Goal: Information Seeking & Learning: Learn about a topic

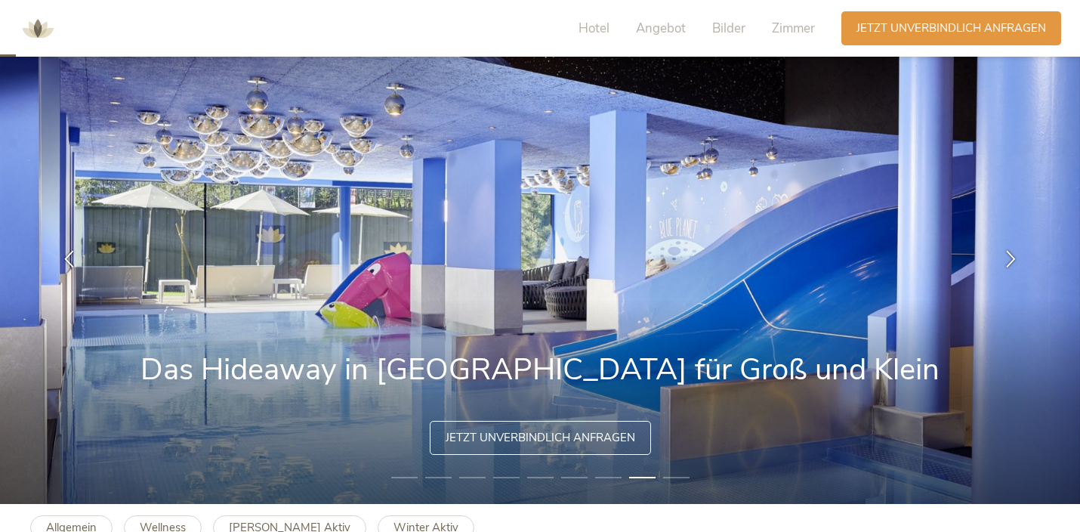
scroll to position [76, 0]
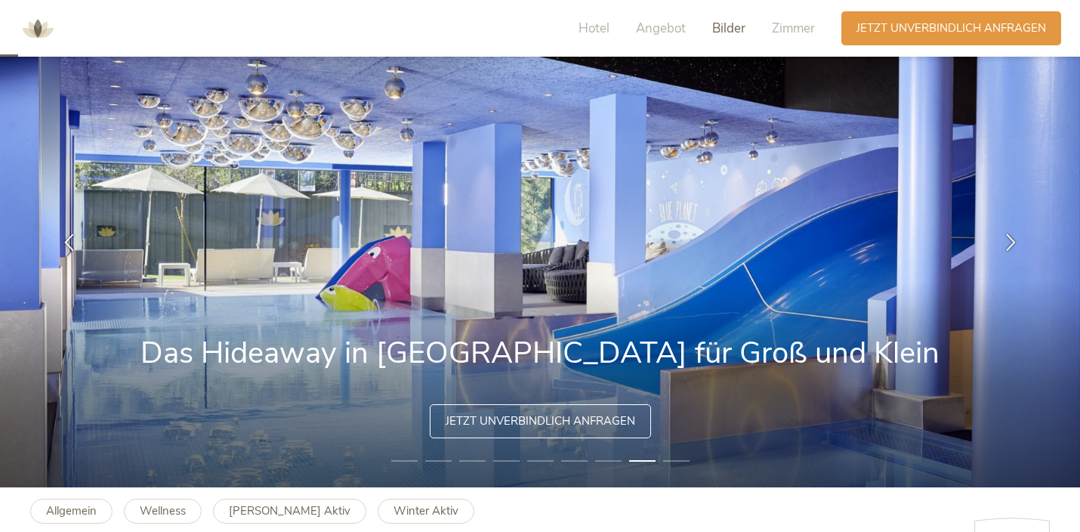
click at [733, 26] on span "Bilder" at bounding box center [728, 28] width 33 height 17
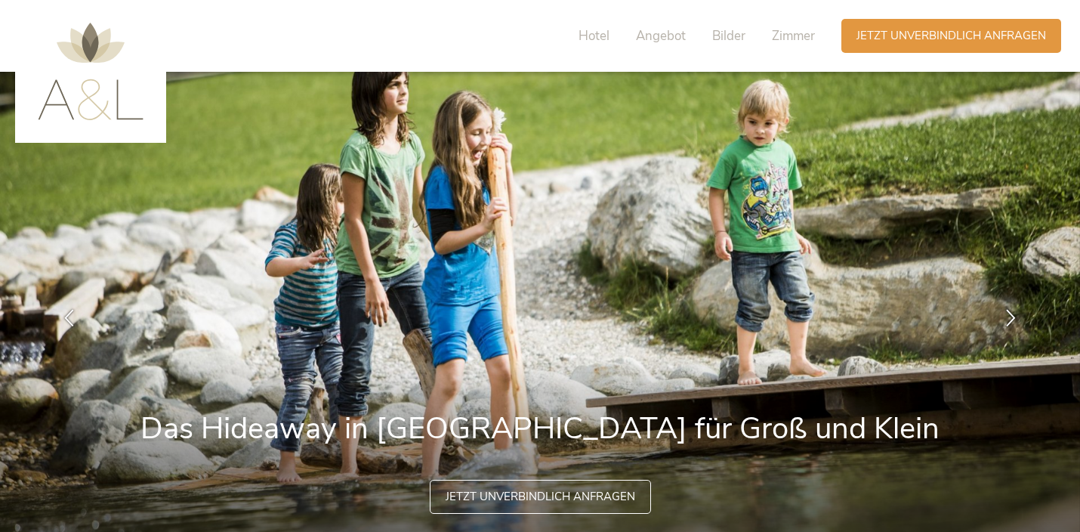
scroll to position [0, 0]
click at [592, 32] on span "Hotel" at bounding box center [594, 35] width 31 height 17
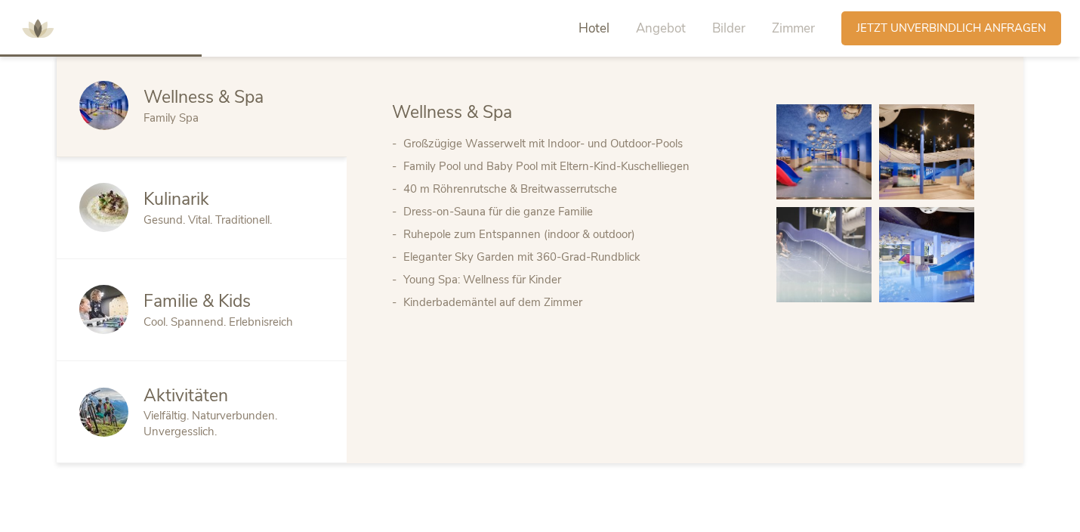
scroll to position [873, 0]
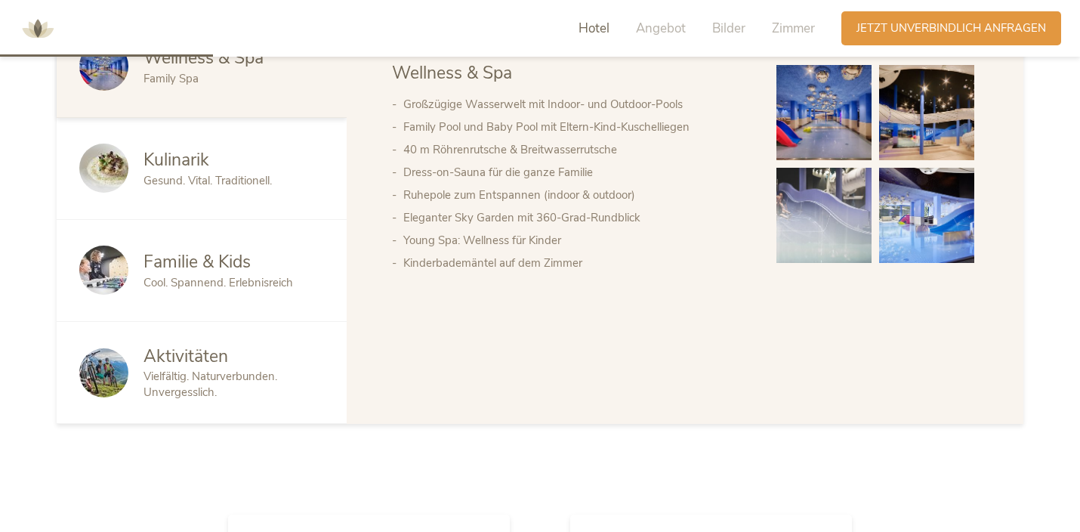
click at [225, 275] on span "Cool. Spannend. Erlebnisreich" at bounding box center [219, 282] width 150 height 15
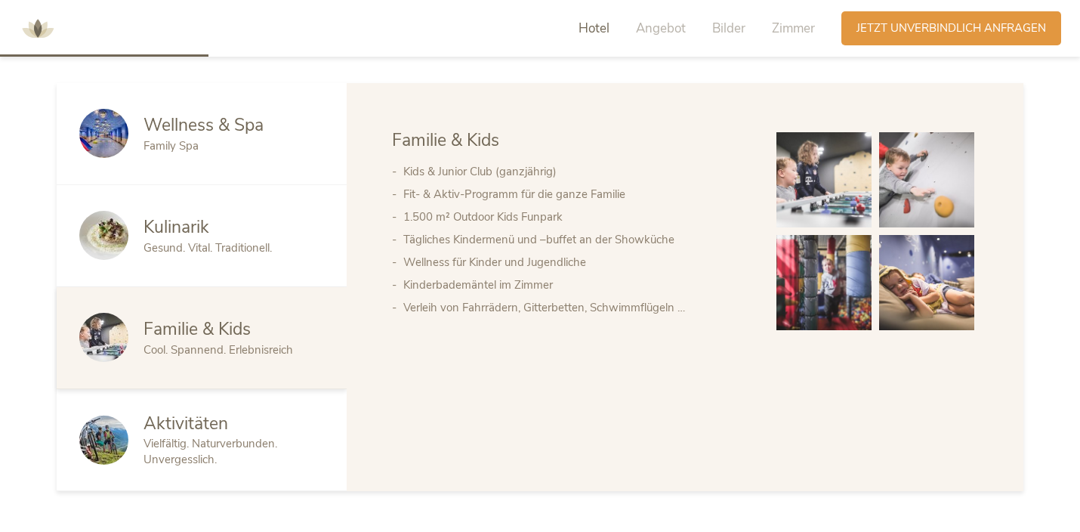
scroll to position [804, 0]
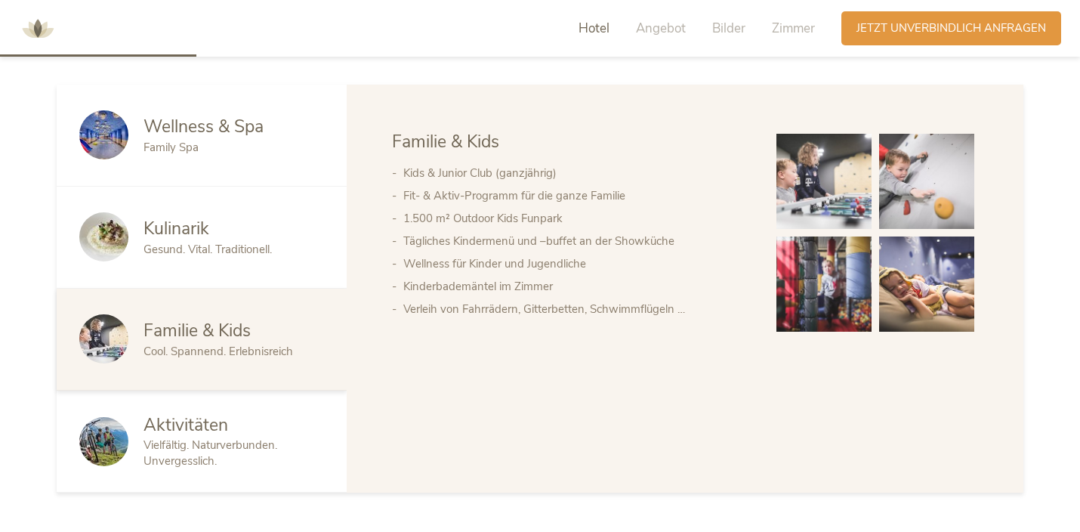
click at [847, 283] on img at bounding box center [824, 283] width 95 height 95
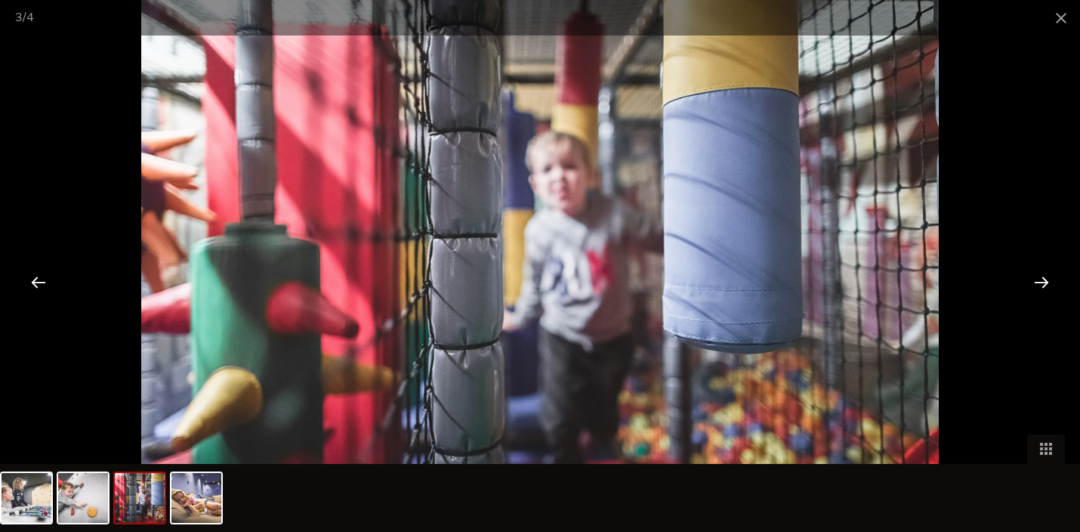
click at [1036, 281] on div at bounding box center [1041, 281] width 47 height 47
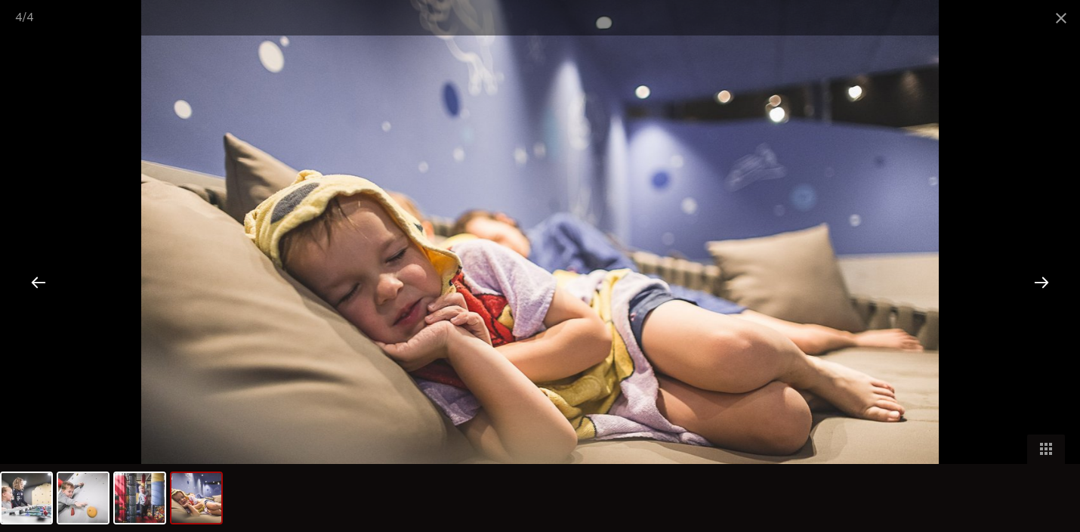
click at [1036, 281] on div at bounding box center [1041, 281] width 47 height 47
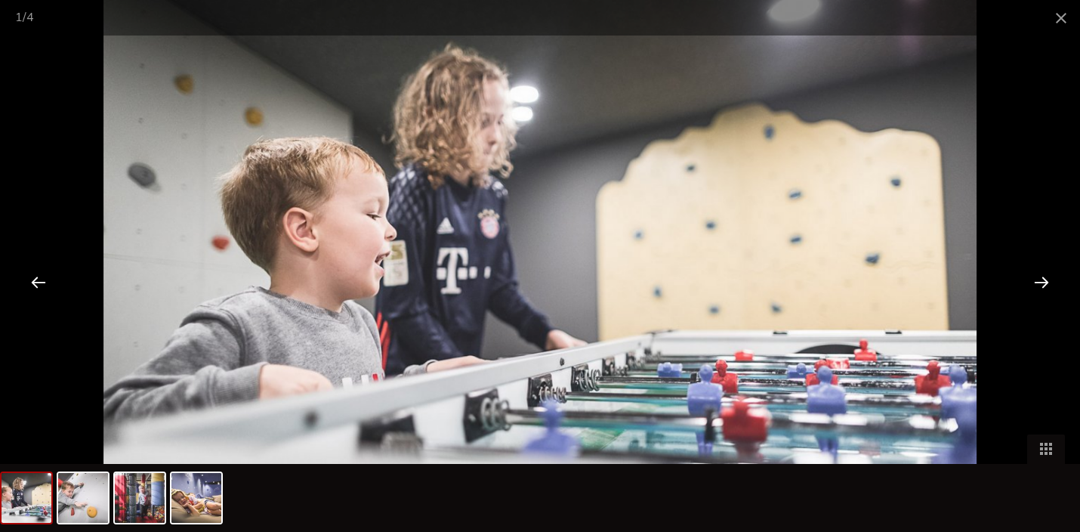
click at [1036, 281] on div at bounding box center [1041, 281] width 47 height 47
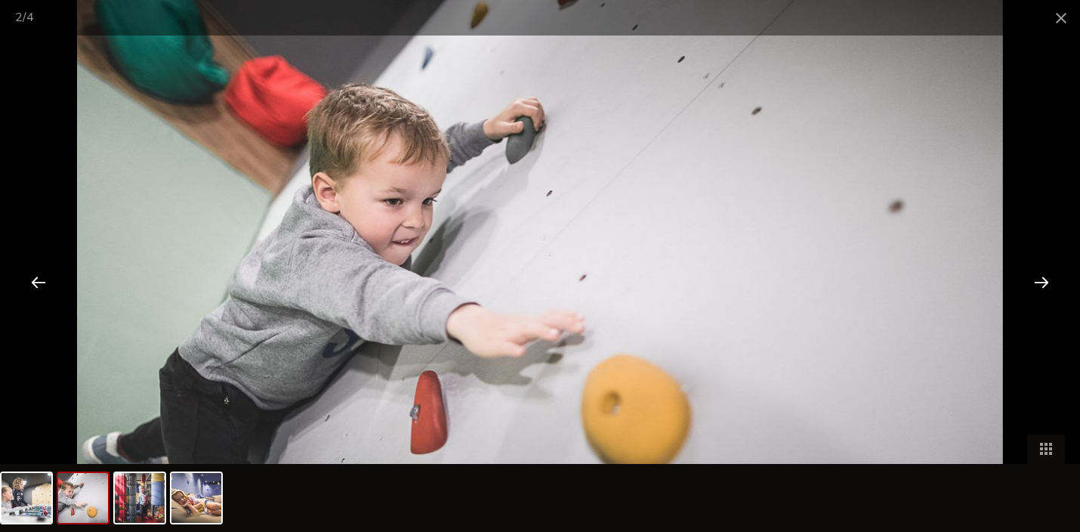
click at [1036, 281] on div at bounding box center [1041, 281] width 47 height 47
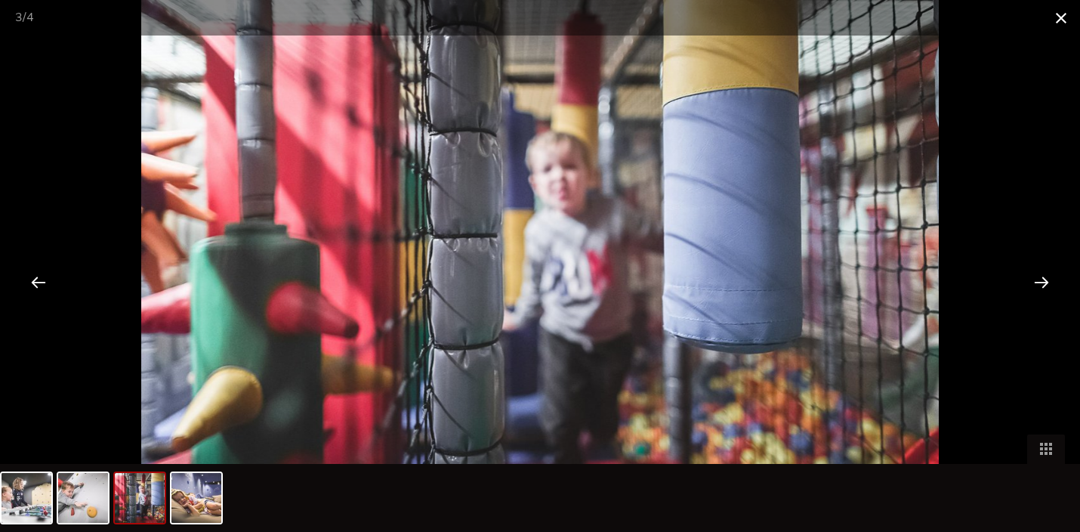
click at [1062, 22] on span at bounding box center [1062, 18] width 38 height 36
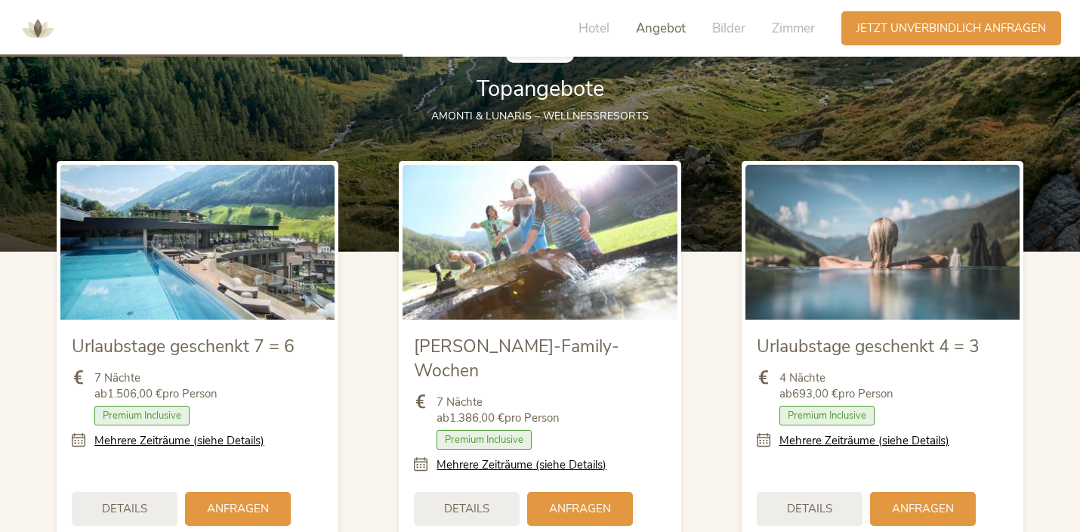
scroll to position [1670, 0]
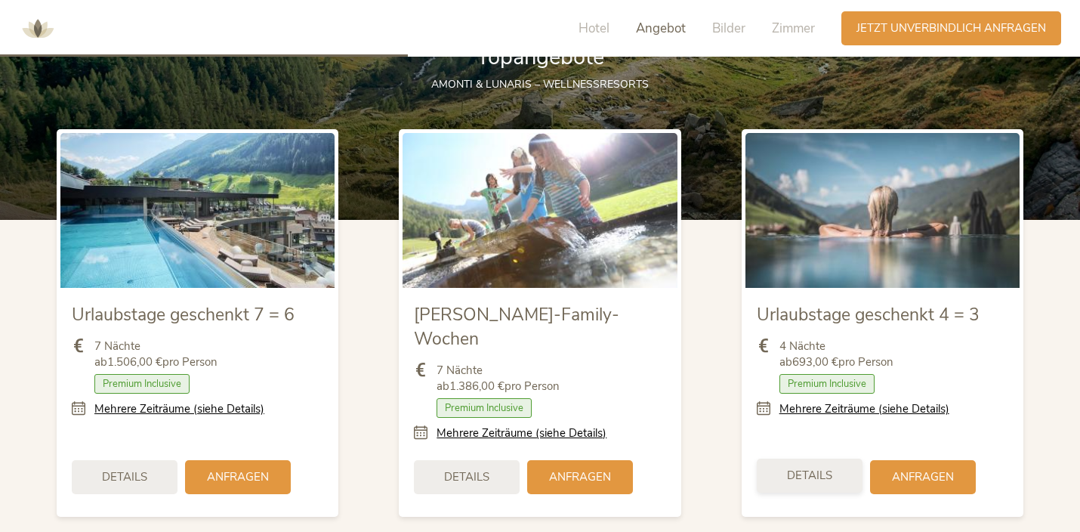
click at [842, 459] on div "Details" at bounding box center [810, 476] width 106 height 34
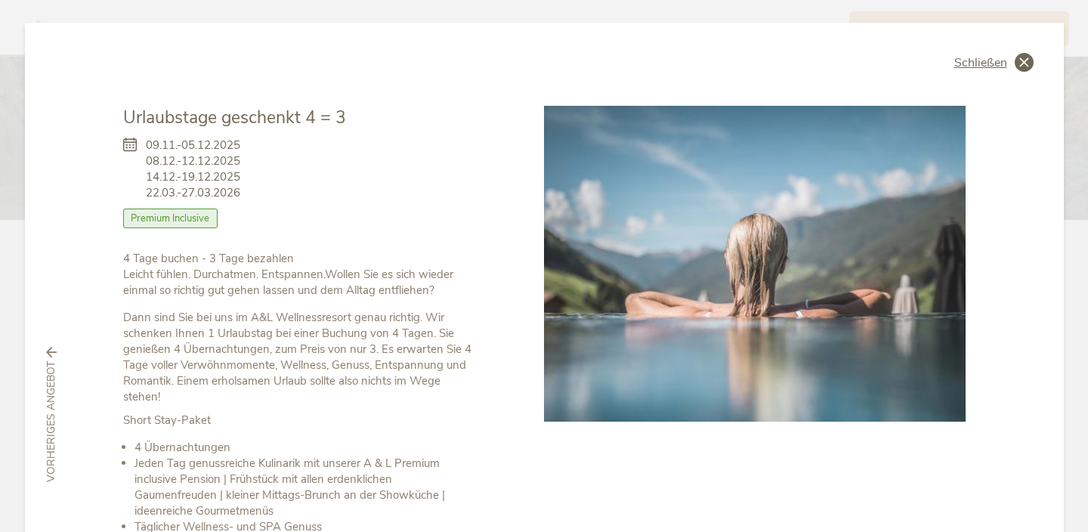
click at [967, 69] on span "Schließen" at bounding box center [980, 63] width 53 height 12
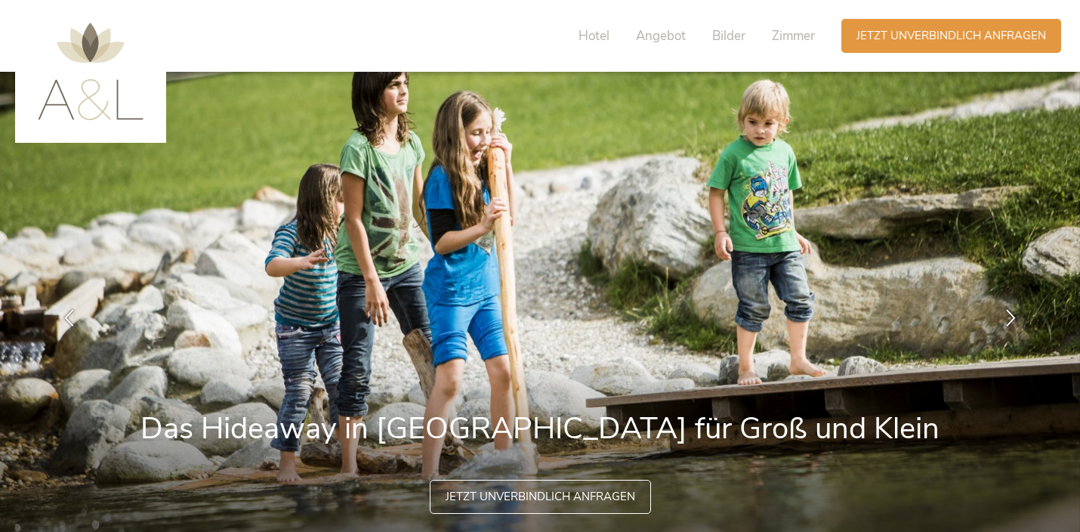
scroll to position [0, 0]
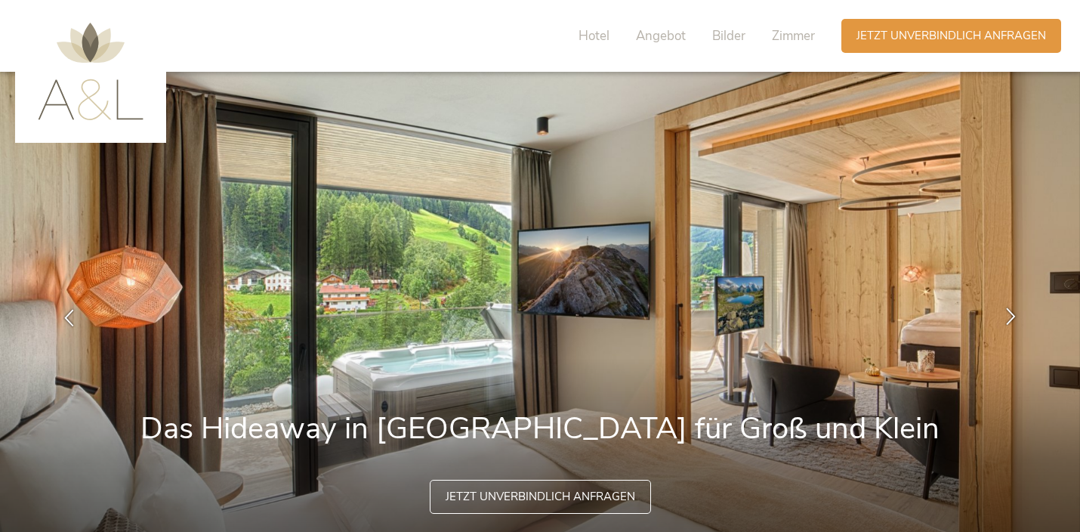
click at [1012, 317] on icon at bounding box center [1010, 315] width 17 height 17
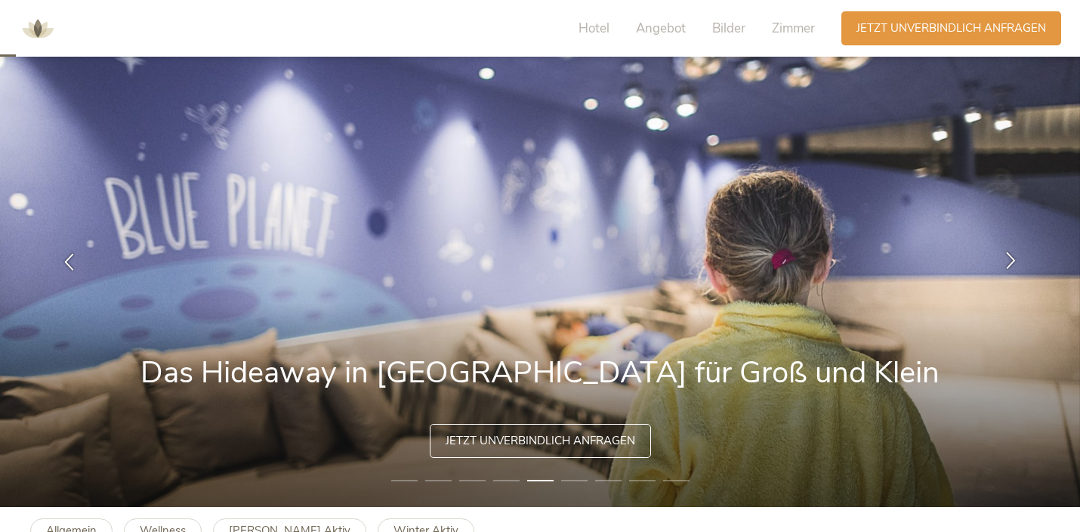
scroll to position [79, 0]
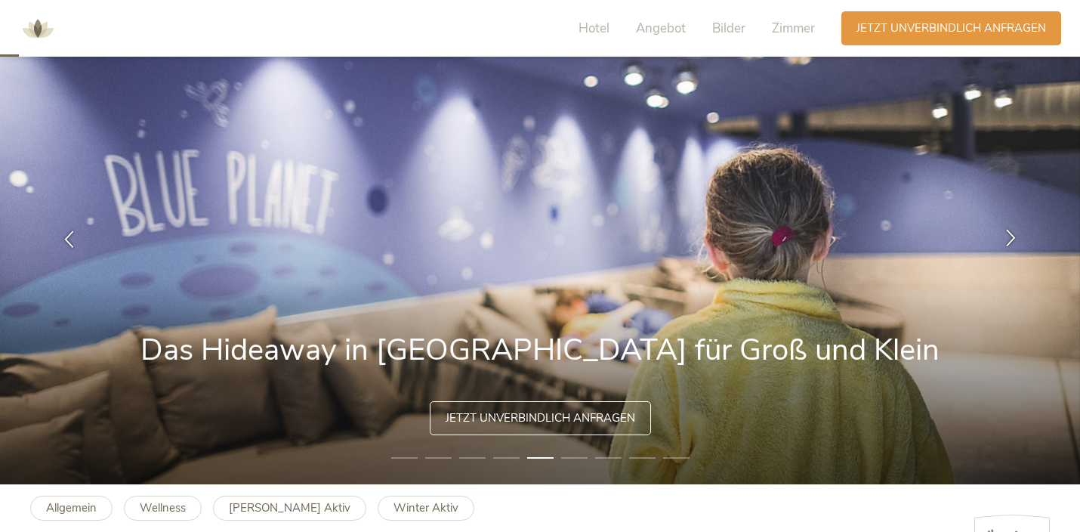
click at [1015, 237] on icon at bounding box center [1010, 237] width 17 height 17
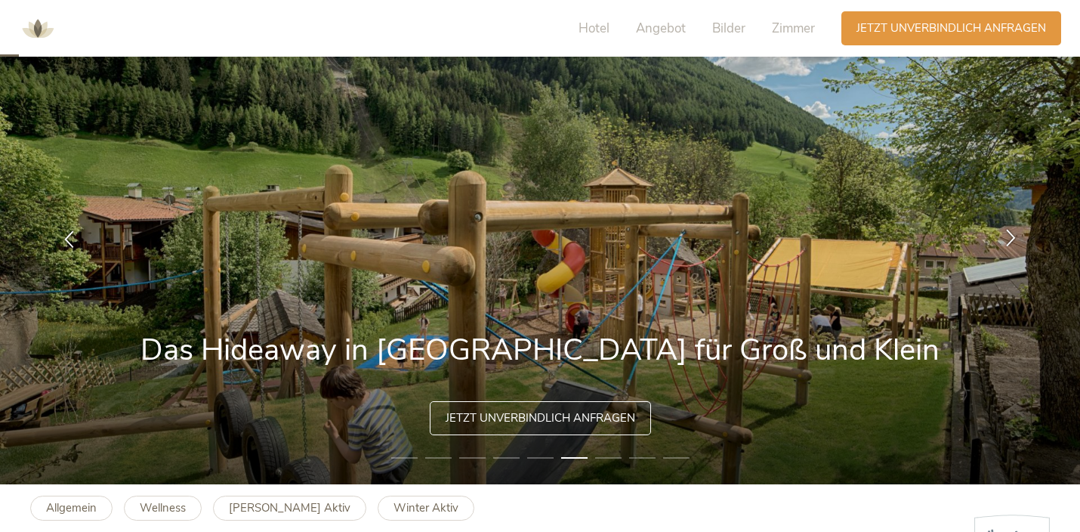
click at [1015, 237] on icon at bounding box center [1010, 237] width 17 height 17
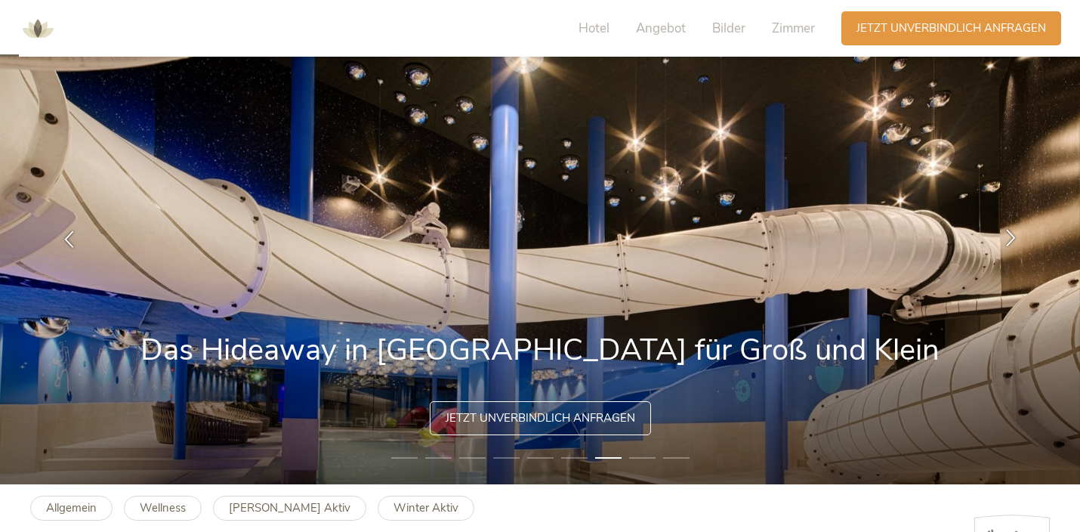
click at [1015, 237] on icon at bounding box center [1010, 237] width 17 height 17
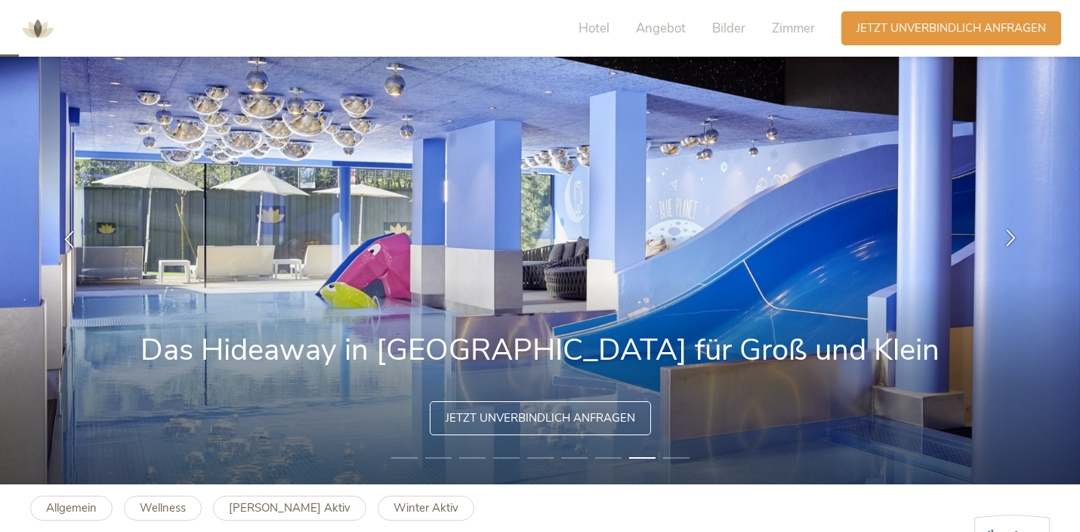
click at [1009, 237] on icon at bounding box center [1010, 237] width 17 height 17
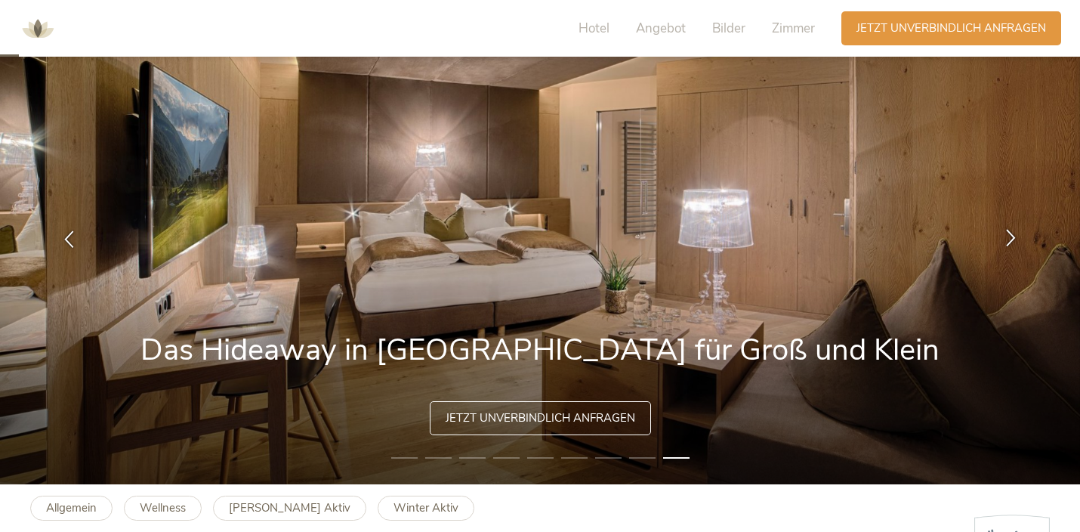
click at [1011, 237] on icon at bounding box center [1010, 237] width 17 height 17
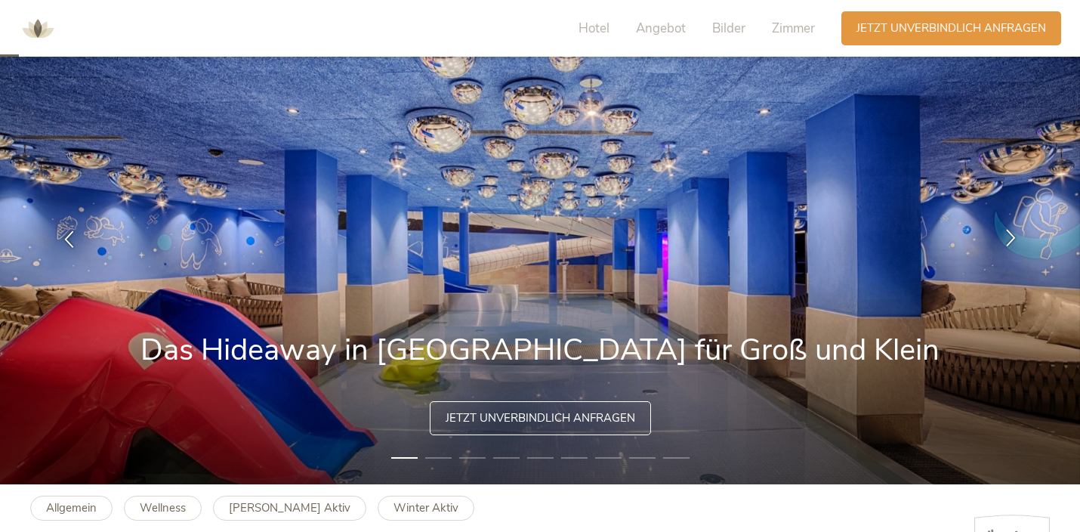
click at [1011, 237] on icon at bounding box center [1010, 237] width 17 height 17
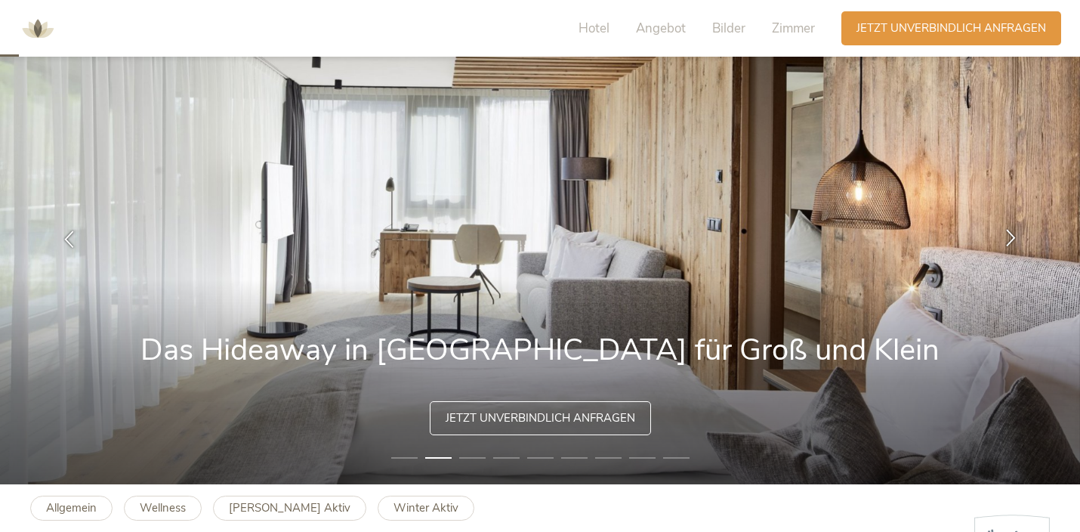
click at [1011, 237] on icon at bounding box center [1010, 237] width 17 height 17
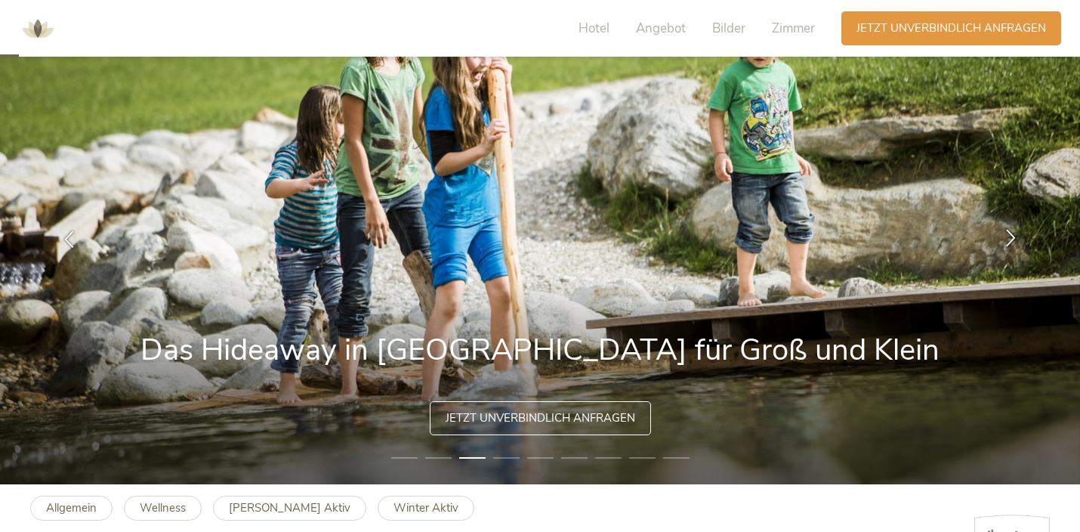
click at [1011, 237] on icon at bounding box center [1010, 237] width 17 height 17
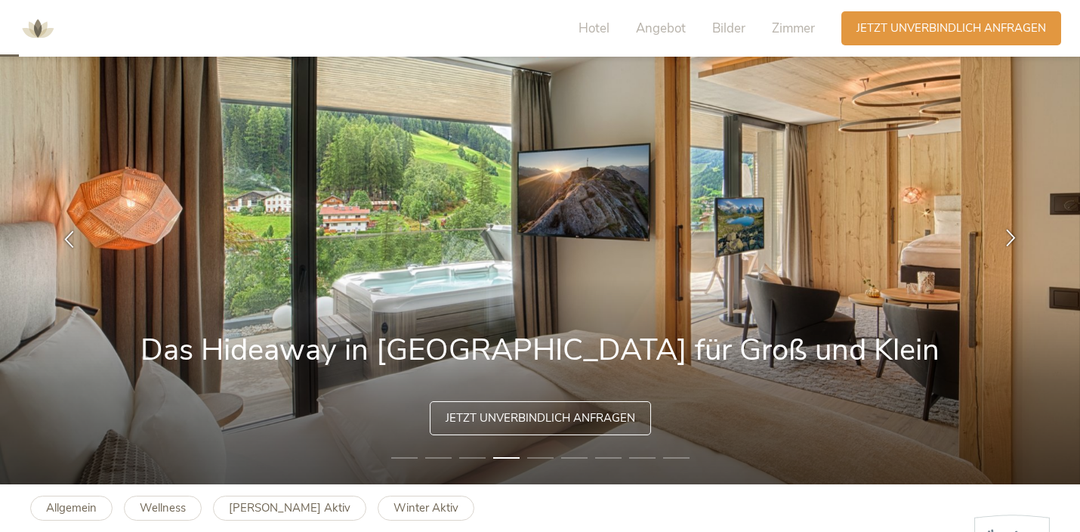
click at [1011, 237] on icon at bounding box center [1010, 237] width 17 height 17
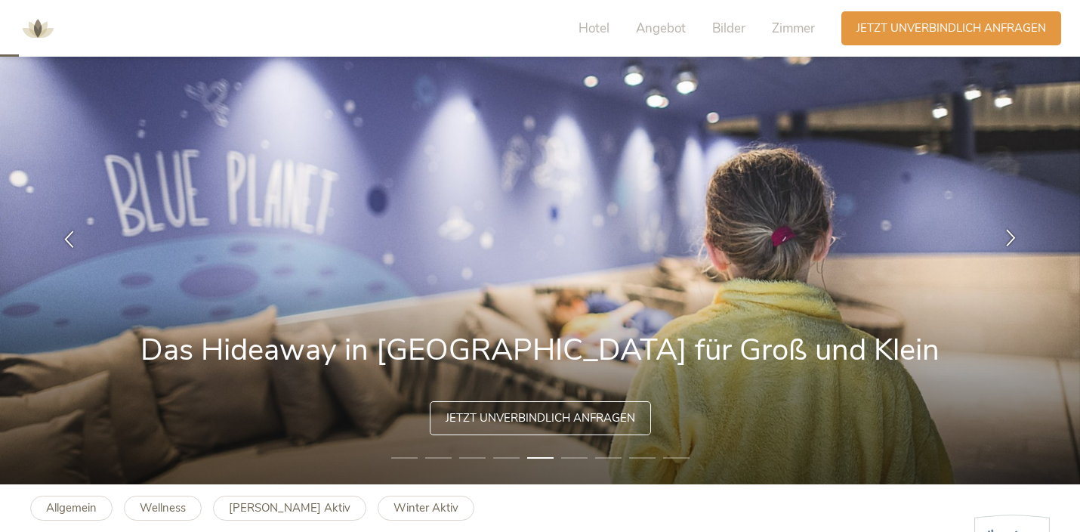
click at [1011, 237] on icon at bounding box center [1010, 237] width 17 height 17
click at [675, 28] on span "Angebot" at bounding box center [661, 28] width 50 height 17
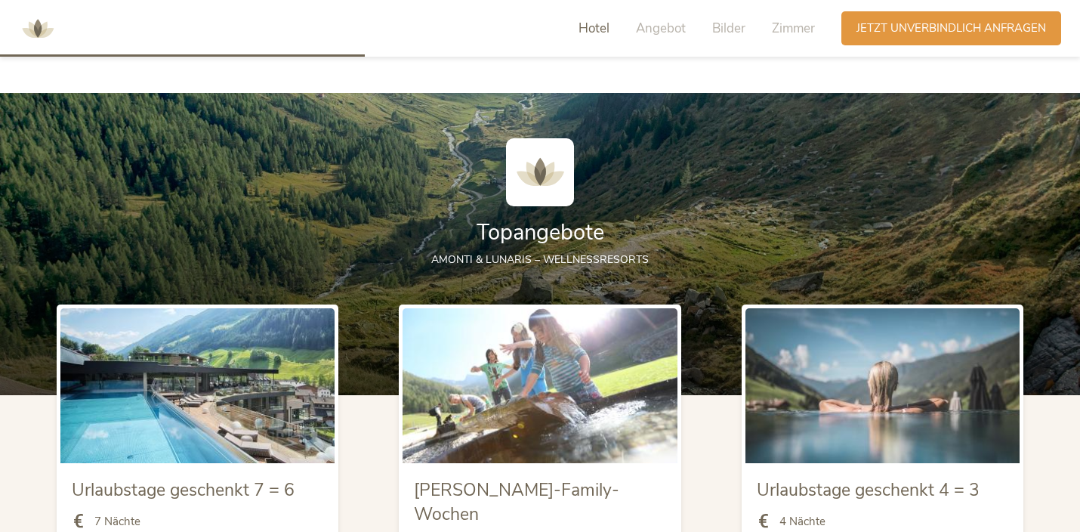
scroll to position [1511, 0]
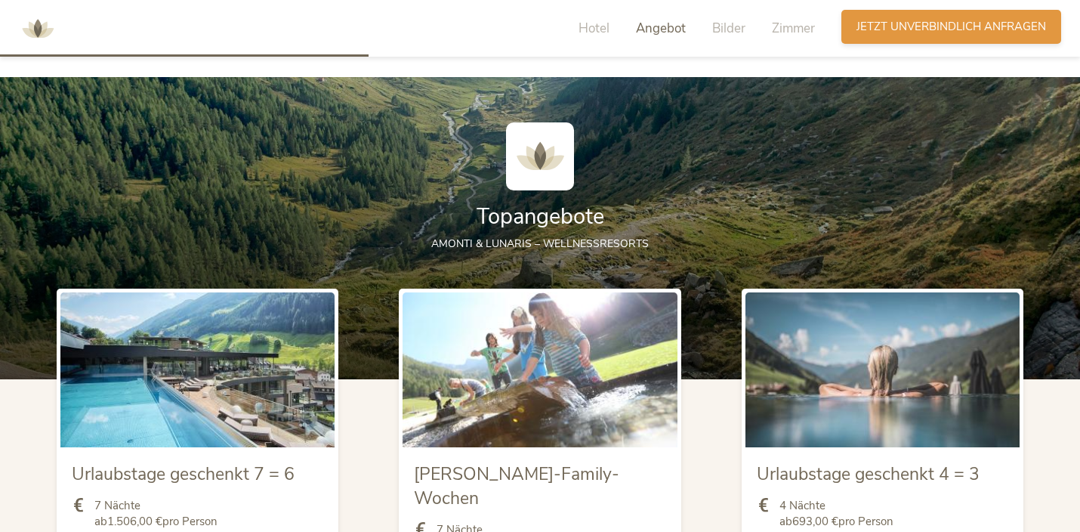
click at [904, 38] on div "Anfragen Jetzt unverbindlich anfragen" at bounding box center [952, 27] width 220 height 34
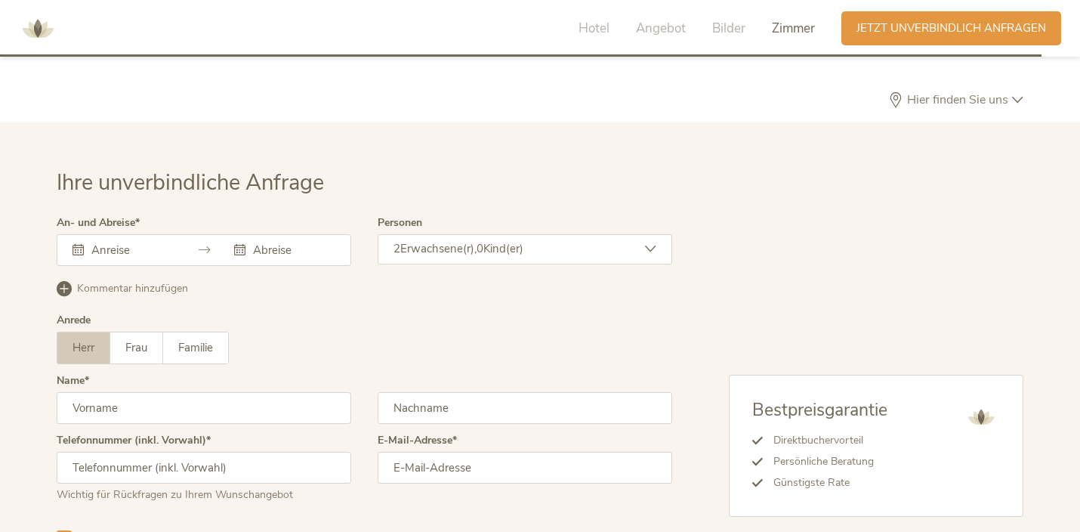
scroll to position [4332, 0]
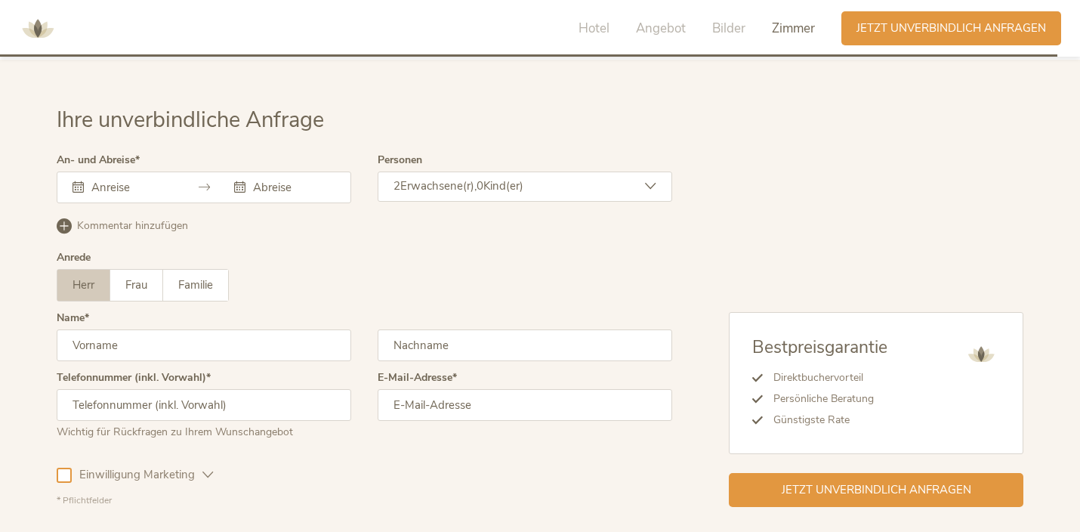
click at [606, 39] on div "Hotel Angebot Bilder Zimmer" at bounding box center [701, 28] width 282 height 34
click at [601, 26] on span "Hotel" at bounding box center [594, 28] width 31 height 17
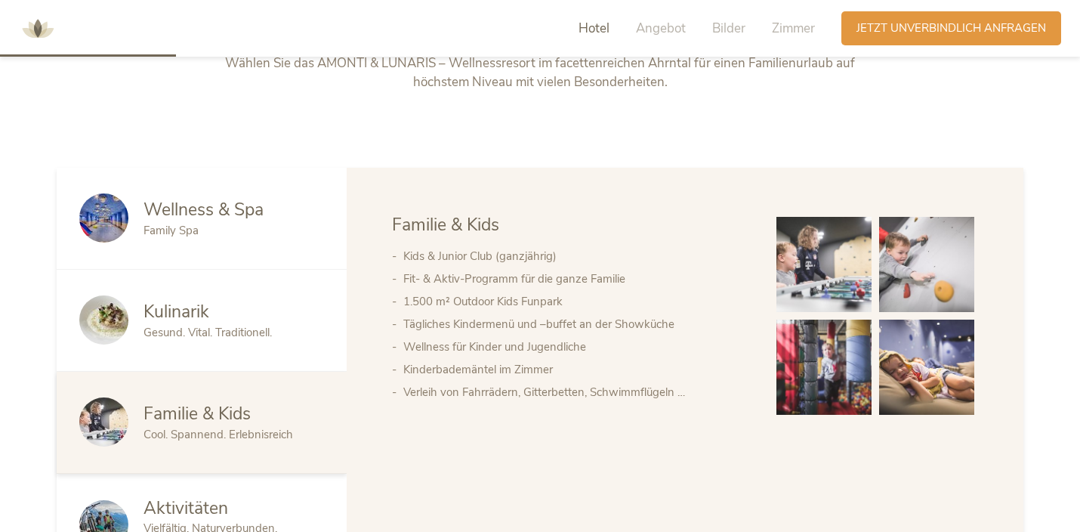
scroll to position [615, 0]
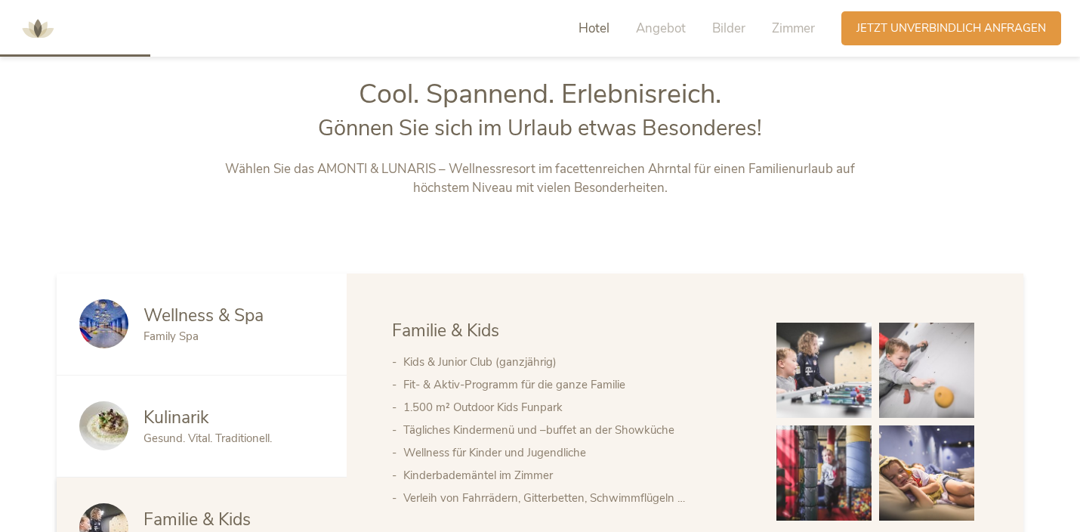
click at [178, 416] on span "Kulinarik" at bounding box center [177, 417] width 66 height 23
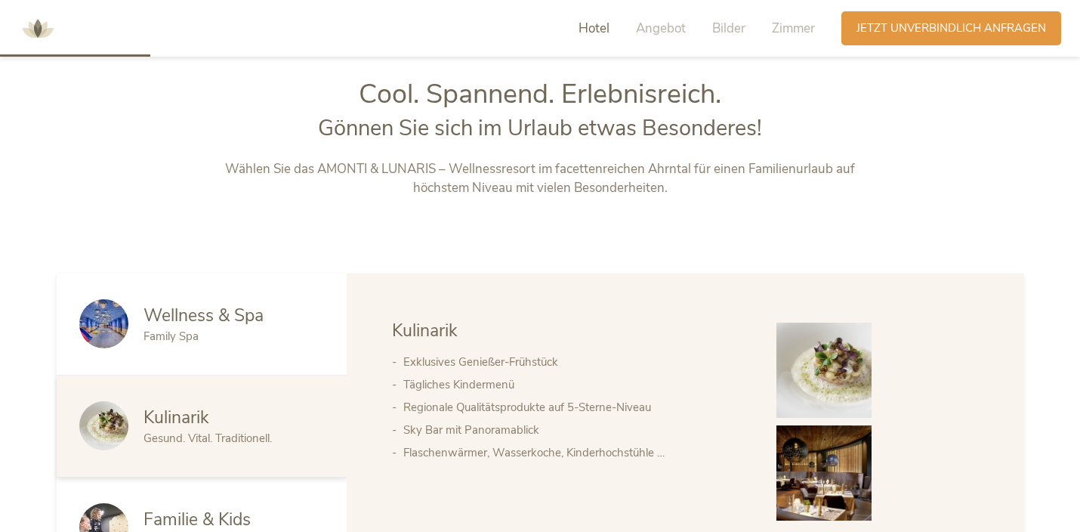
click at [212, 329] on div "Family Spa" at bounding box center [234, 337] width 181 height 16
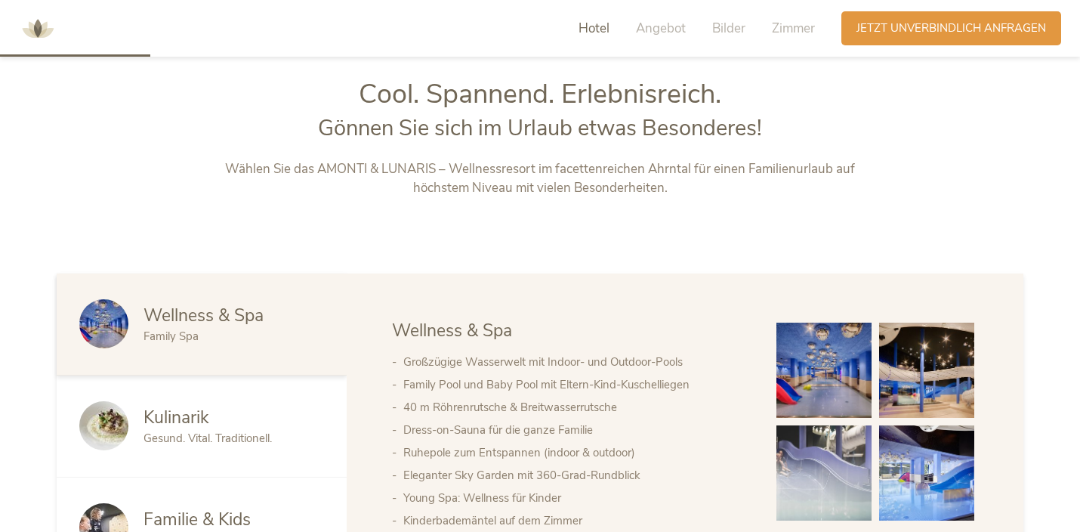
click at [829, 459] on img at bounding box center [824, 472] width 95 height 95
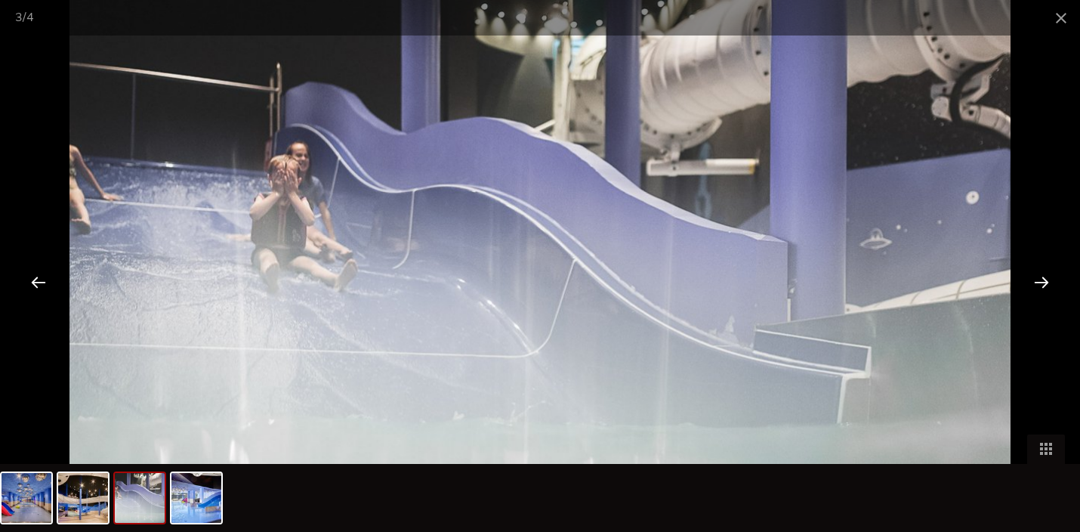
click at [1044, 283] on div at bounding box center [1041, 281] width 47 height 47
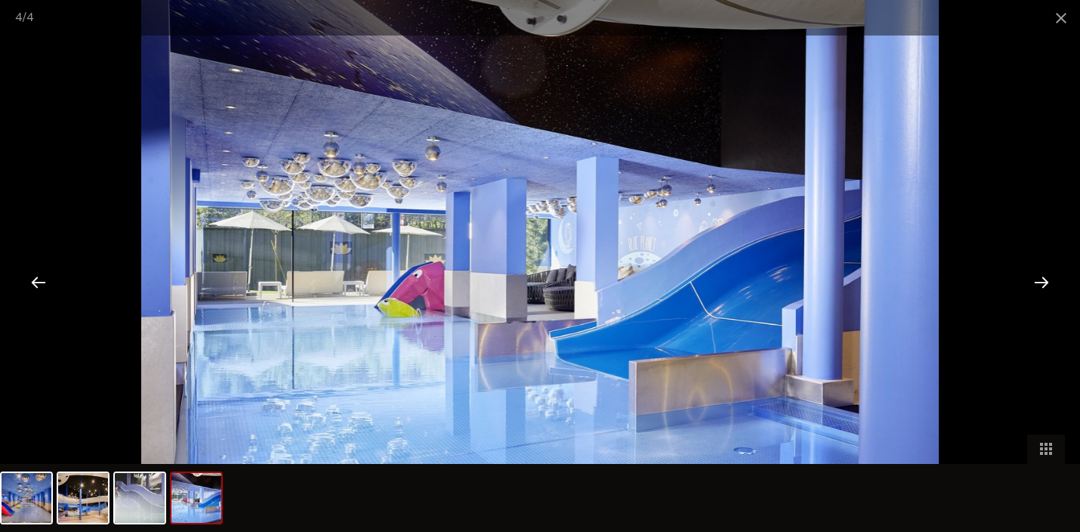
click at [1044, 283] on div at bounding box center [1041, 281] width 47 height 47
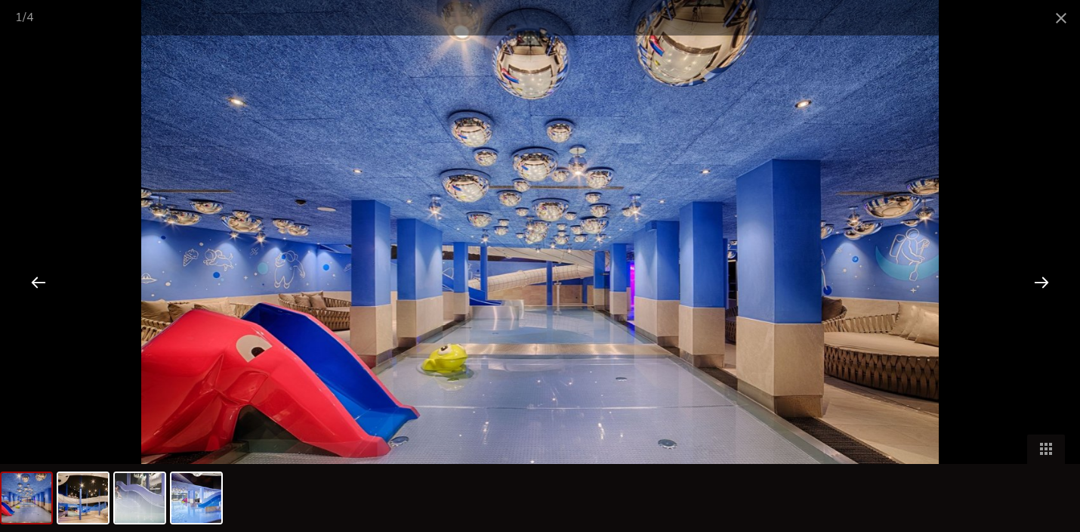
click at [1044, 283] on div at bounding box center [1041, 281] width 47 height 47
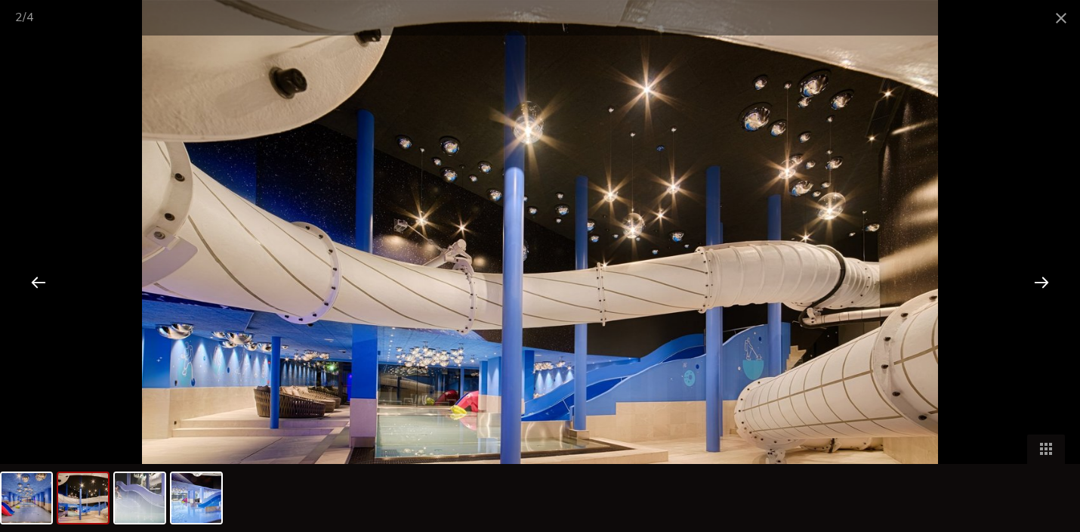
click at [1044, 283] on div at bounding box center [1041, 281] width 47 height 47
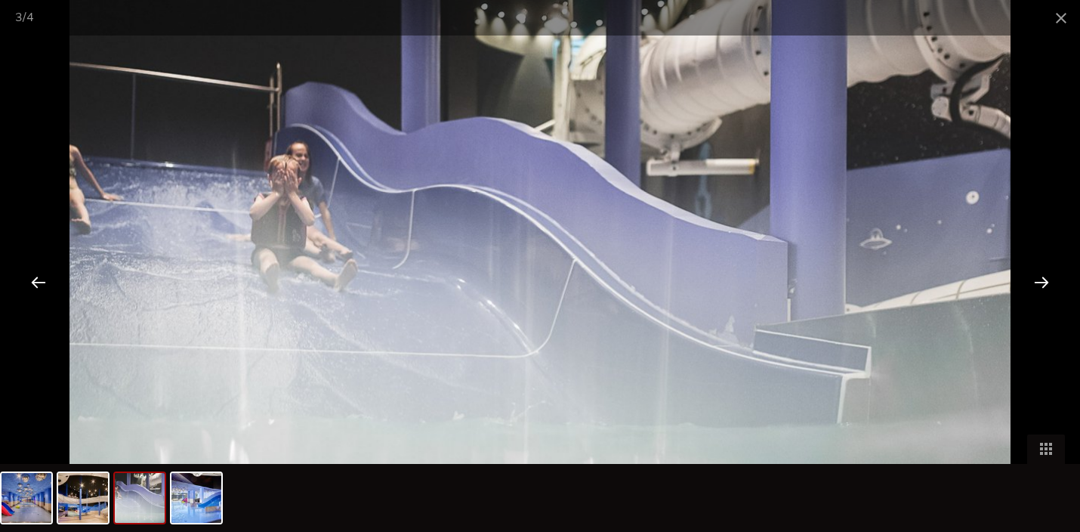
click at [1044, 283] on div at bounding box center [1041, 281] width 47 height 47
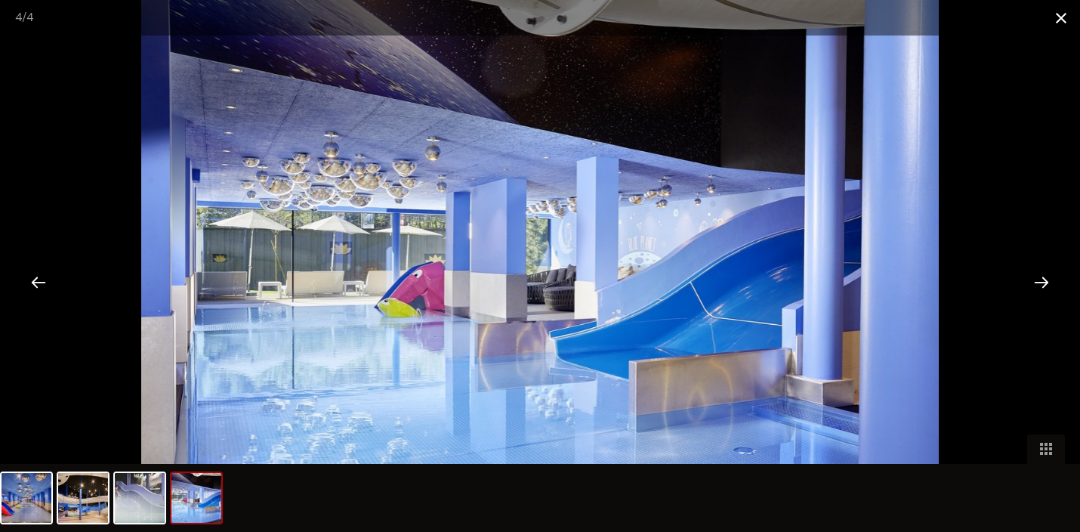
click at [1063, 21] on span at bounding box center [1062, 18] width 38 height 36
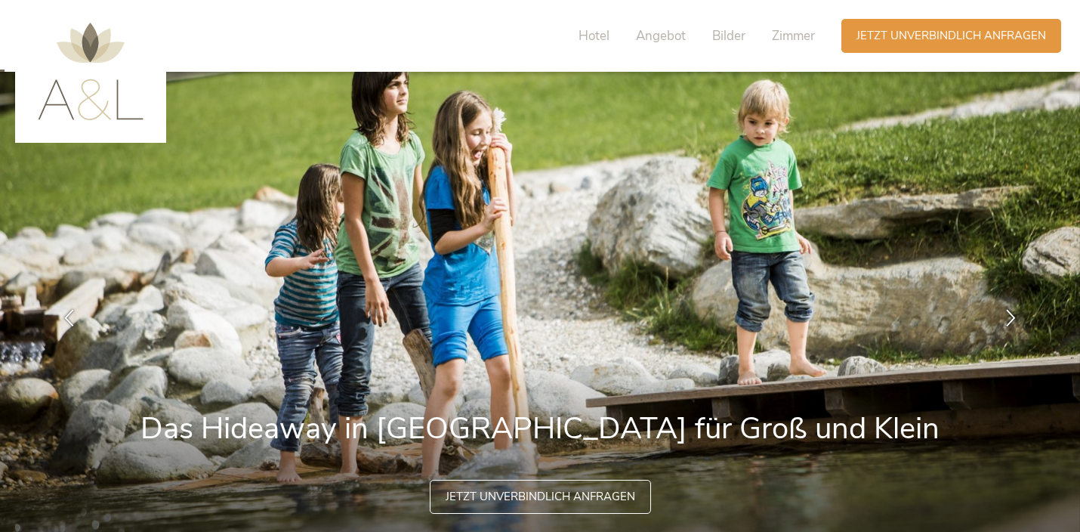
scroll to position [0, 0]
click at [598, 22] on div "Hotel Angebot Bilder Zimmer" at bounding box center [701, 36] width 282 height 34
click at [595, 34] on span "Hotel" at bounding box center [594, 35] width 31 height 17
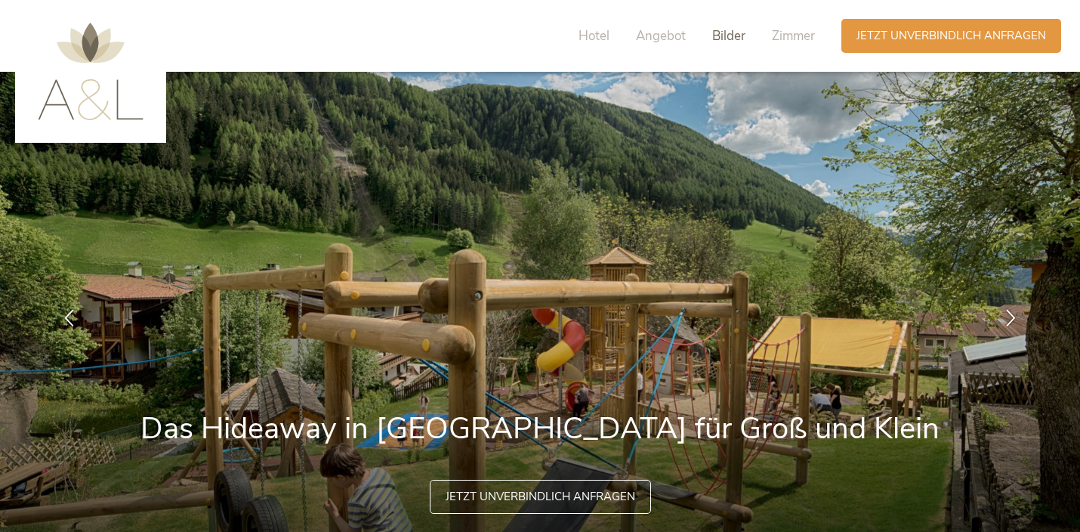
click at [739, 39] on span "Bilder" at bounding box center [728, 35] width 33 height 17
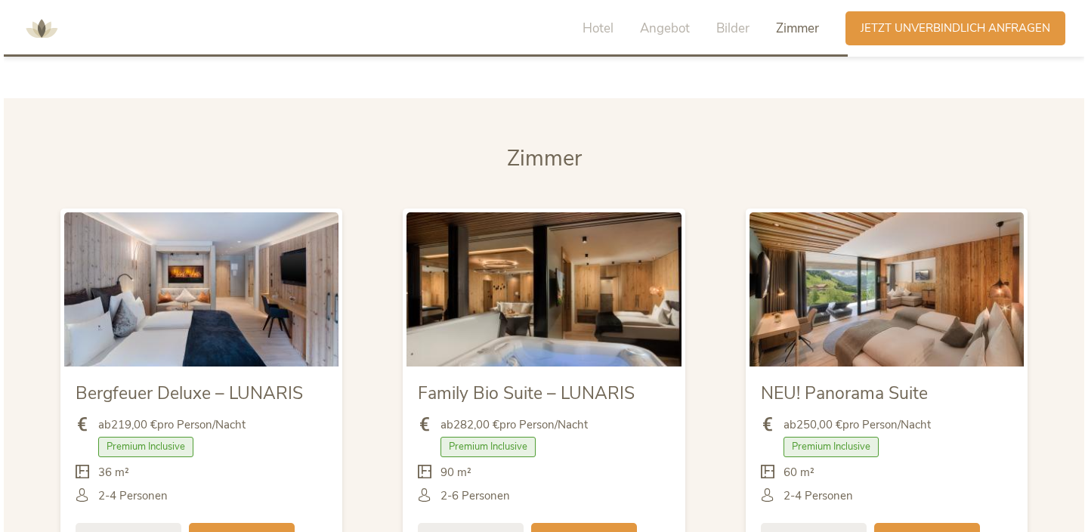
scroll to position [3474, 0]
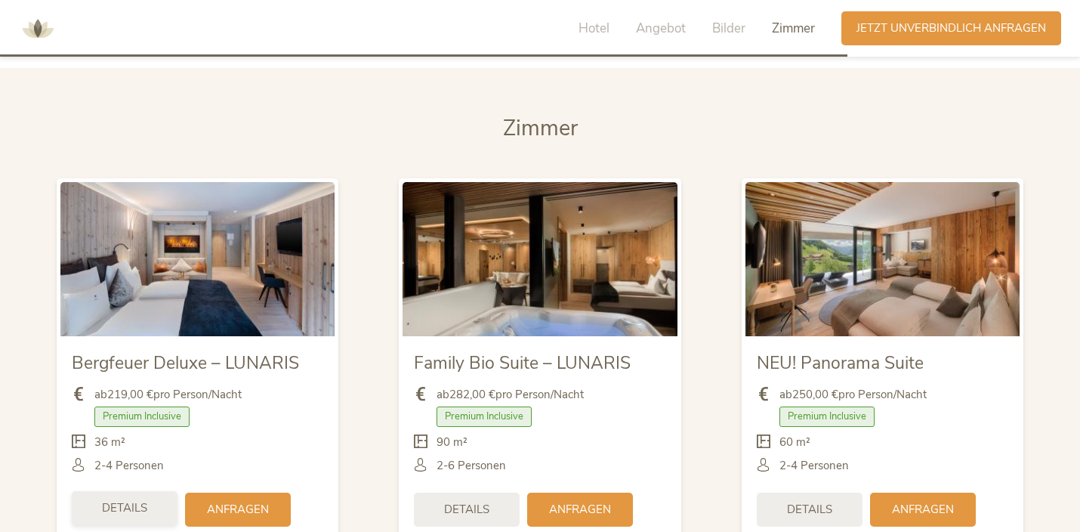
click at [140, 500] on span "Details" at bounding box center [124, 508] width 45 height 16
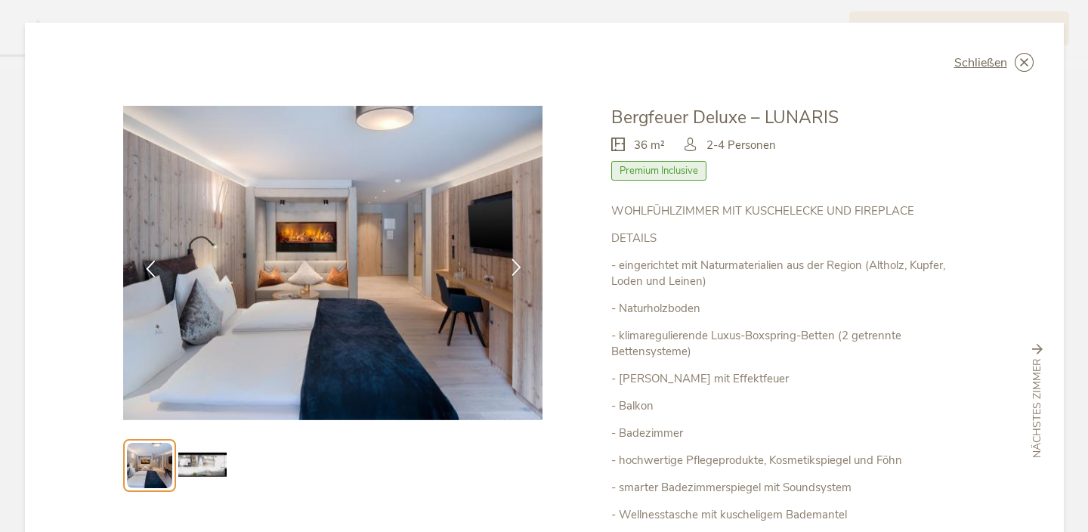
click at [509, 270] on icon at bounding box center [516, 266] width 17 height 17
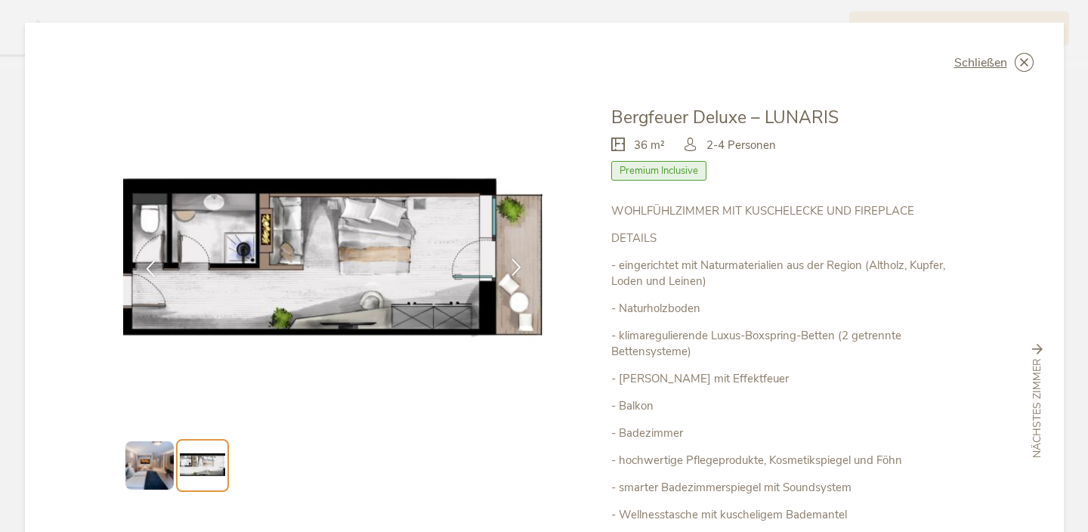
click at [509, 270] on icon at bounding box center [516, 266] width 17 height 17
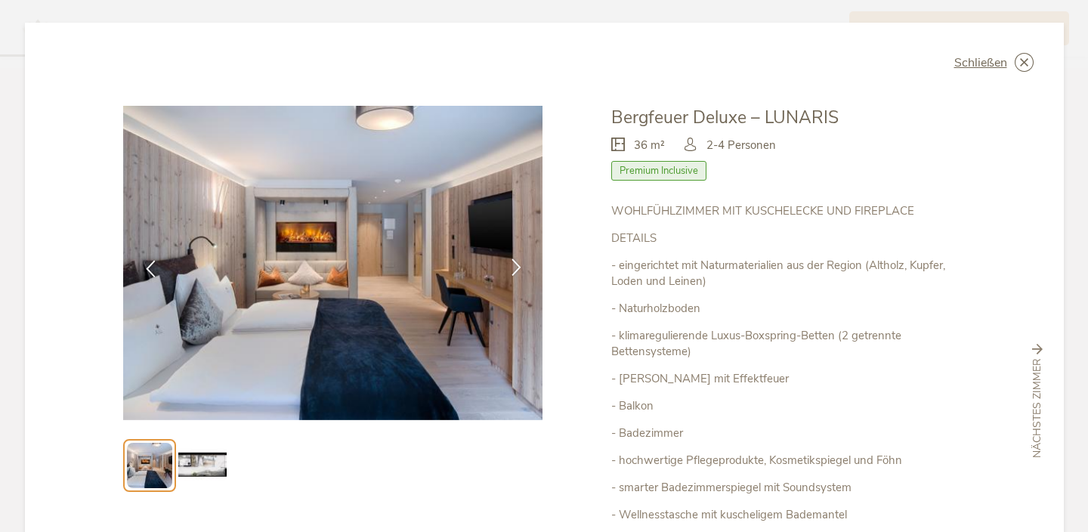
click at [509, 270] on icon at bounding box center [516, 266] width 17 height 17
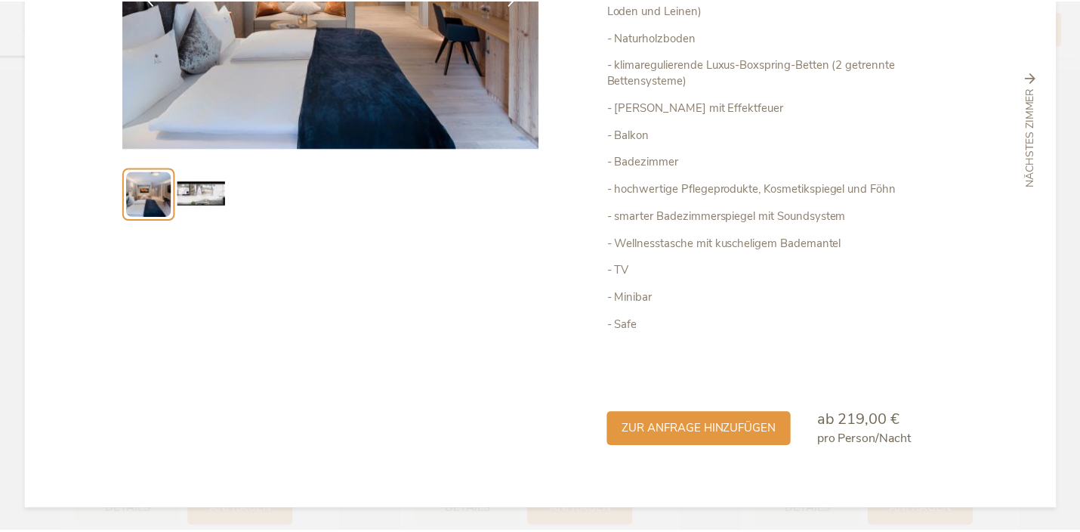
scroll to position [270, 0]
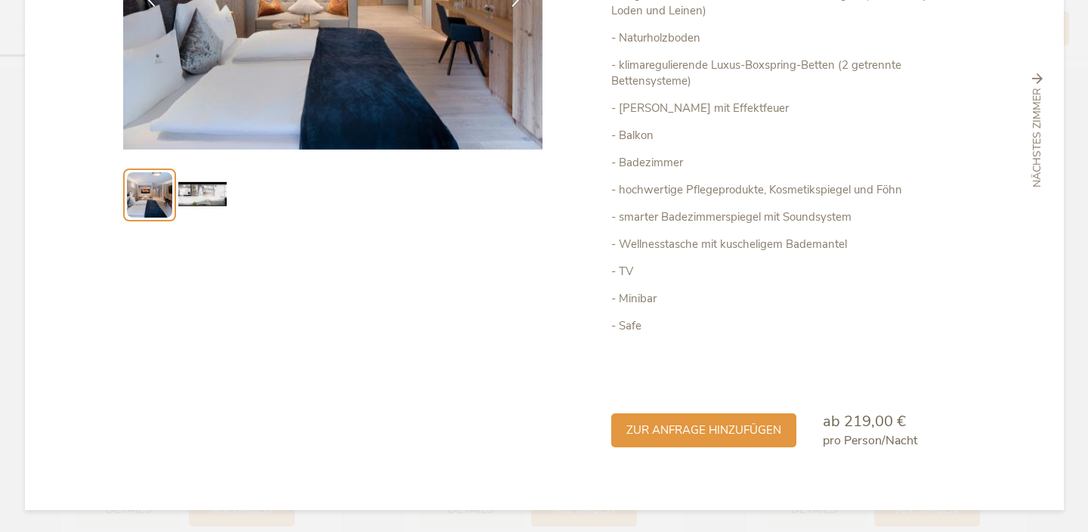
click at [1033, 113] on span "nächstes Zimmer" at bounding box center [1037, 138] width 15 height 100
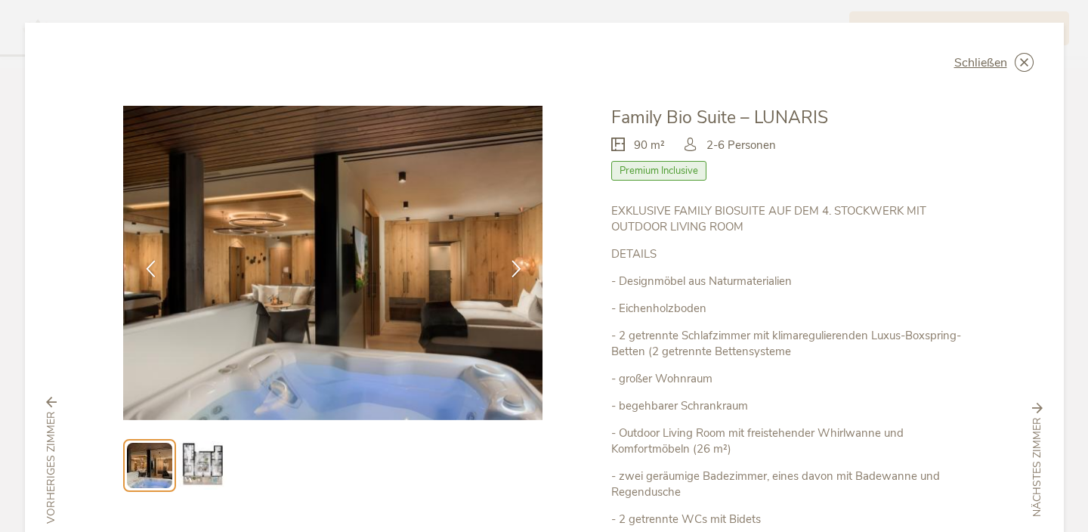
click at [1030, 424] on span "nächstes Zimmer" at bounding box center [1037, 467] width 15 height 100
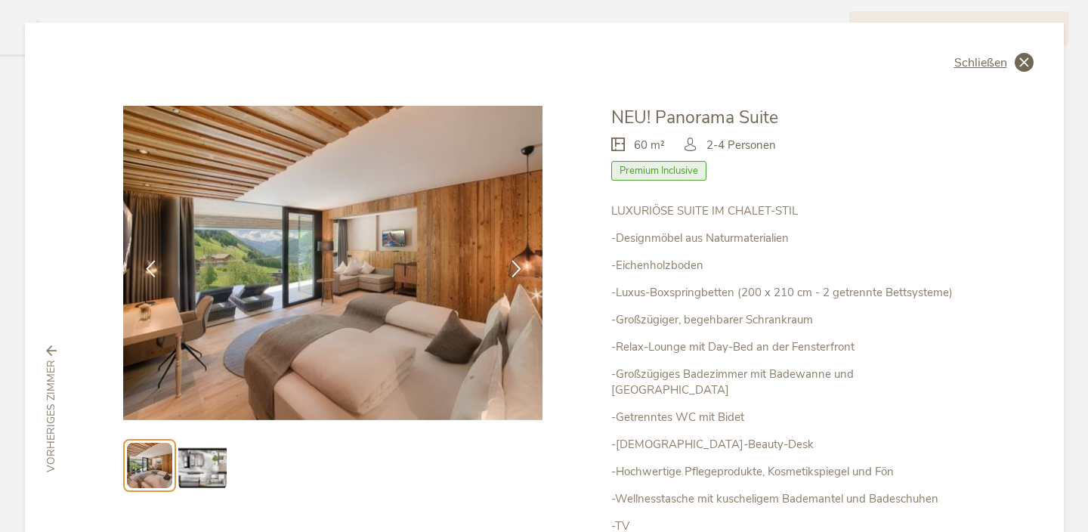
click at [1018, 62] on icon at bounding box center [1024, 62] width 19 height 19
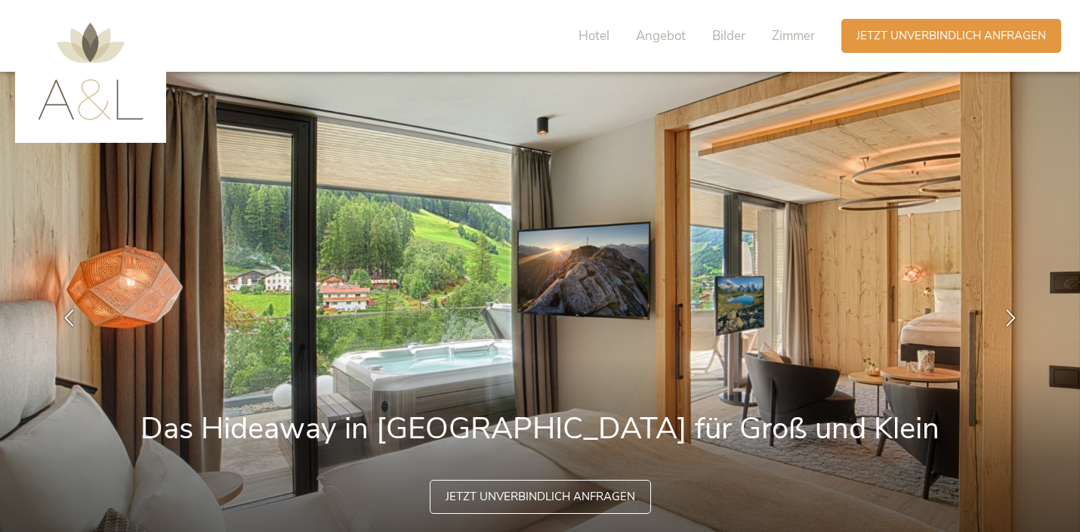
scroll to position [0, 0]
